Goal: Transaction & Acquisition: Purchase product/service

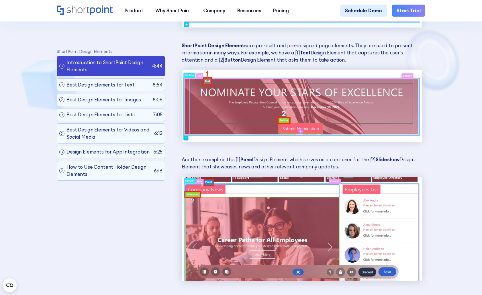
scroll to position [802, 0]
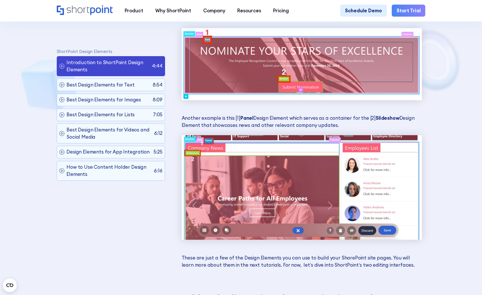
click at [259, 70] on img at bounding box center [302, 64] width 240 height 72
click at [269, 104] on div "What are ShortPoint Design Elements? In Live Mode, you will find colorful EasyP…" at bounding box center [302, 15] width 240 height 507
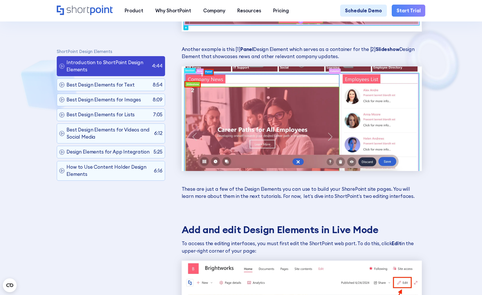
scroll to position [916, 0]
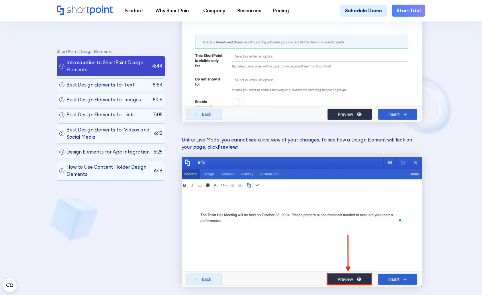
drag, startPoint x: 179, startPoint y: 184, endPoint x: 174, endPoint y: 265, distance: 80.9
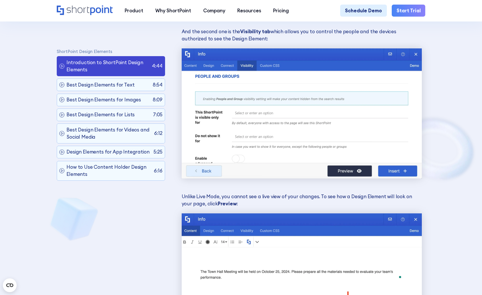
scroll to position [3666, 0]
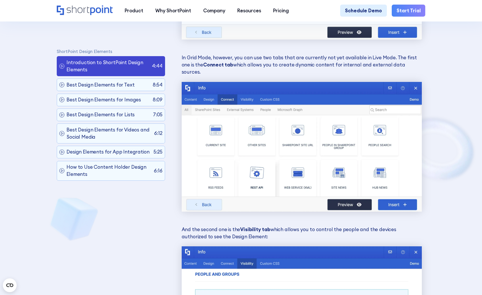
drag, startPoint x: 175, startPoint y: 251, endPoint x: 170, endPoint y: 106, distance: 145.6
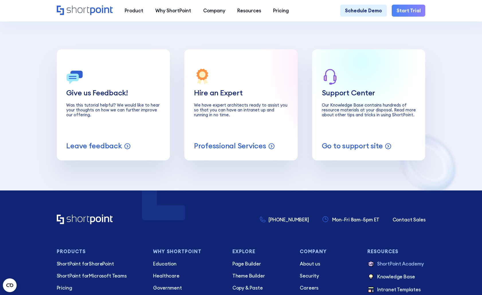
scroll to position [4812, 0]
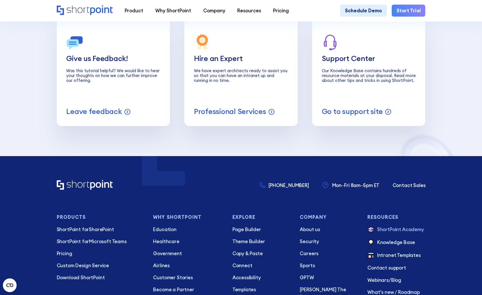
drag, startPoint x: 220, startPoint y: 194, endPoint x: 221, endPoint y: 188, distance: 5.8
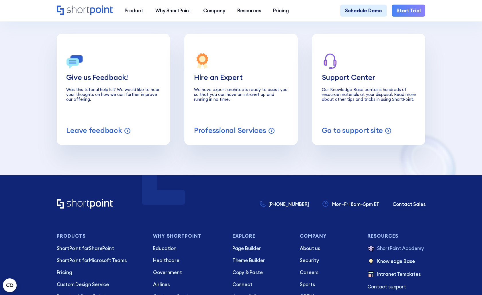
drag, startPoint x: 220, startPoint y: 207, endPoint x: 221, endPoint y: 197, distance: 10.4
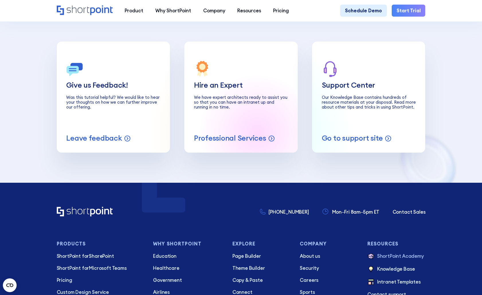
scroll to position [4756, 0]
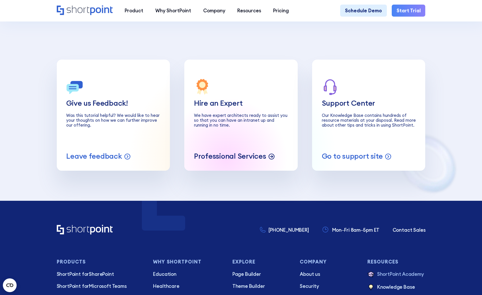
click at [226, 161] on p "Professional Services" at bounding box center [230, 156] width 72 height 9
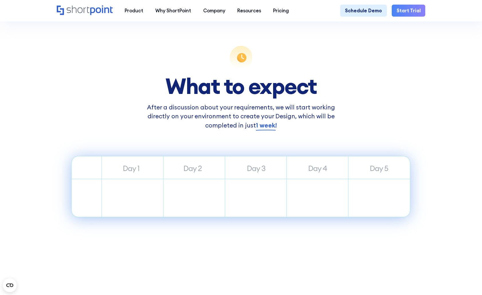
scroll to position [286, 0]
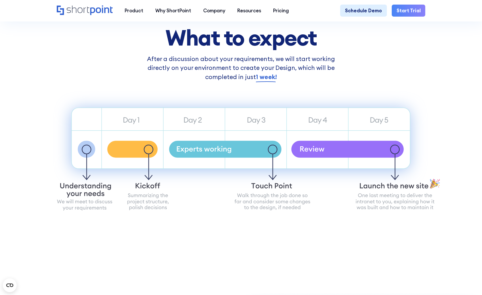
click at [93, 197] on icon "Understanding \dyour needs" at bounding box center [85, 190] width 51 height 15
click at [132, 189] on icon "Sample Intranet website" at bounding box center [241, 154] width 410 height 136
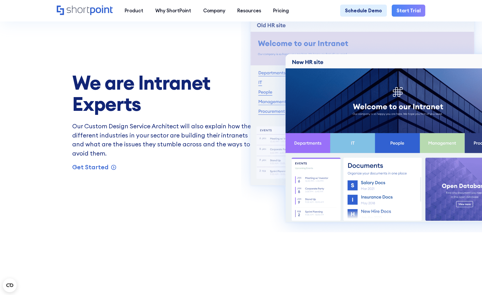
click at [227, 192] on div "We are Intranet Experts Our Custom Design Service Architect will also explain h…" at bounding box center [241, 113] width 410 height 295
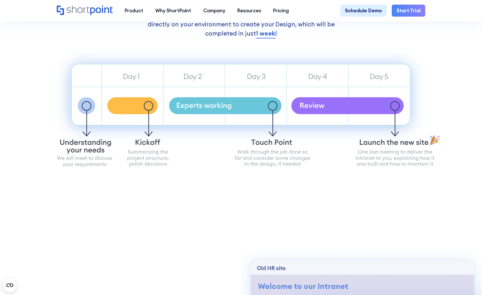
scroll to position [0, 0]
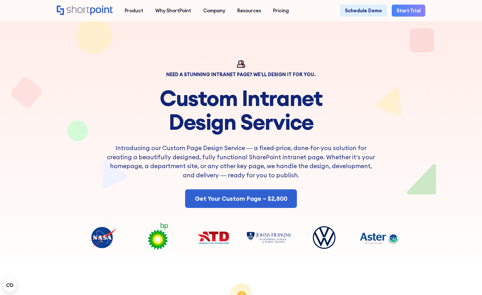
drag, startPoint x: 223, startPoint y: 196, endPoint x: 222, endPoint y: 60, distance: 136.6
click at [222, 60] on div at bounding box center [241, 142] width 434 height 284
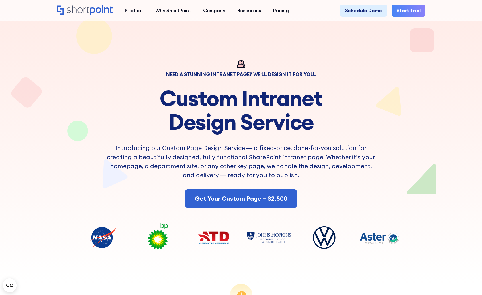
click at [331, 48] on div at bounding box center [241, 142] width 434 height 284
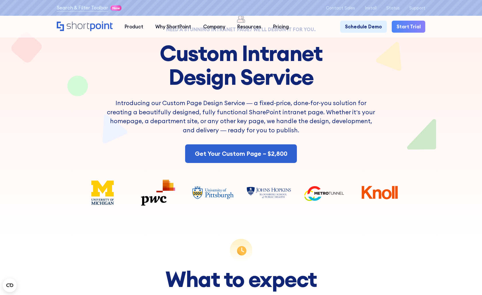
scroll to position [57, 0]
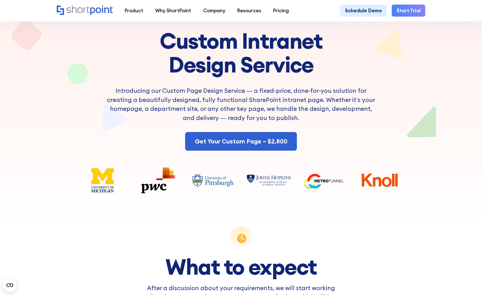
click at [360, 141] on div "Get Your Custom Page – $2,800" at bounding box center [241, 141] width 369 height 19
click at [319, 103] on p "Introducing our Custom Page Design Service — a fixed-price, done-for-you soluti…" at bounding box center [240, 104] width 271 height 36
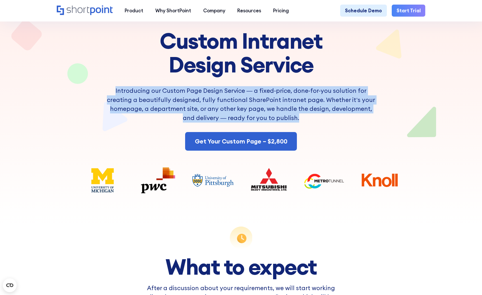
click at [319, 103] on p "Introducing our Custom Page Design Service — a fixed-price, done-for-you soluti…" at bounding box center [240, 104] width 271 height 36
click at [319, 101] on p "Introducing our Custom Page Design Service — a fixed-price, done-for-you soluti…" at bounding box center [240, 104] width 271 height 36
click at [314, 96] on p "Introducing our Custom Page Design Service — a fixed-price, done-for-you soluti…" at bounding box center [240, 104] width 271 height 36
